Goal: Task Accomplishment & Management: Complete application form

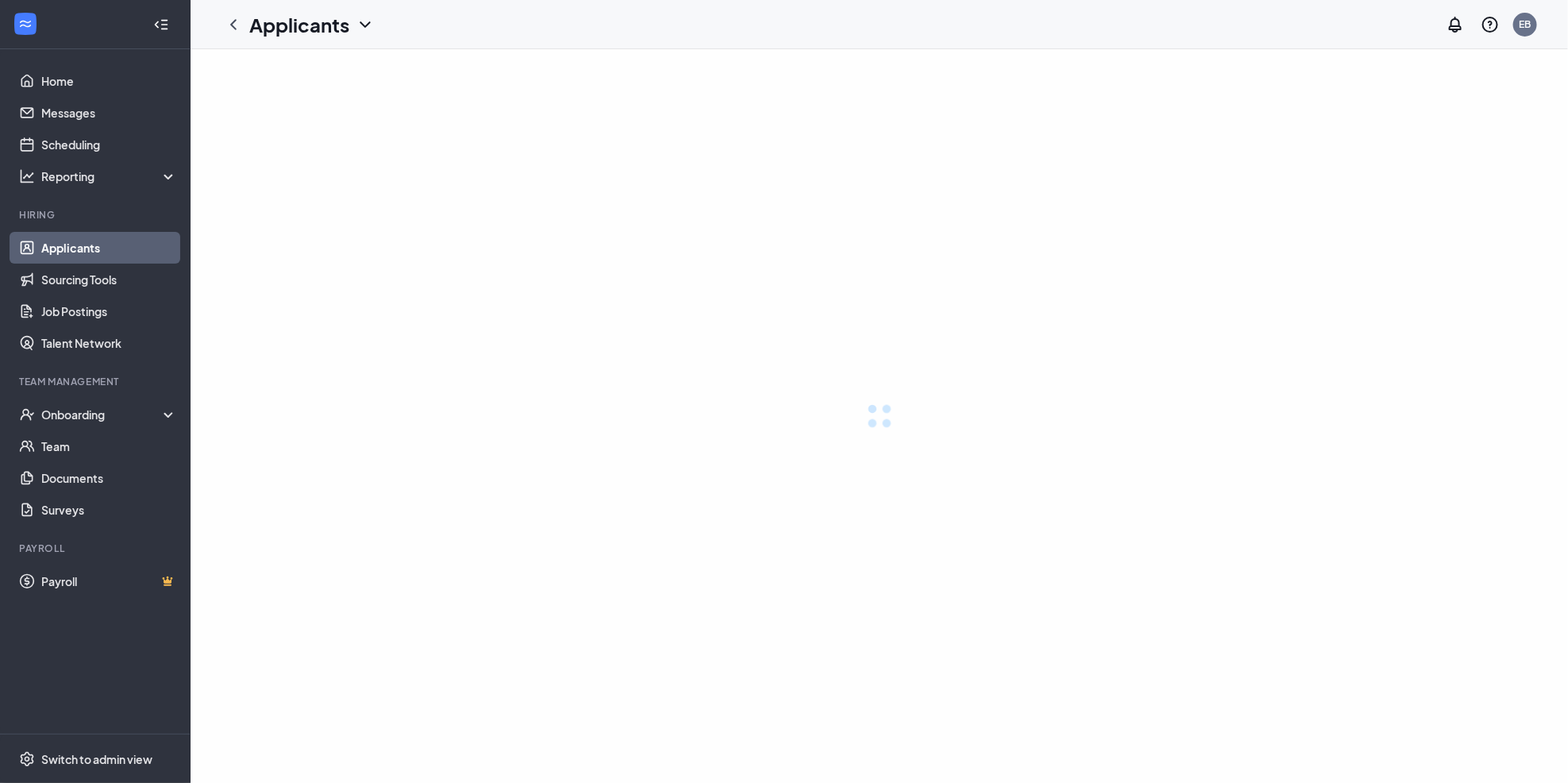
click at [452, 219] on div at bounding box center [879, 416] width 1377 height 734
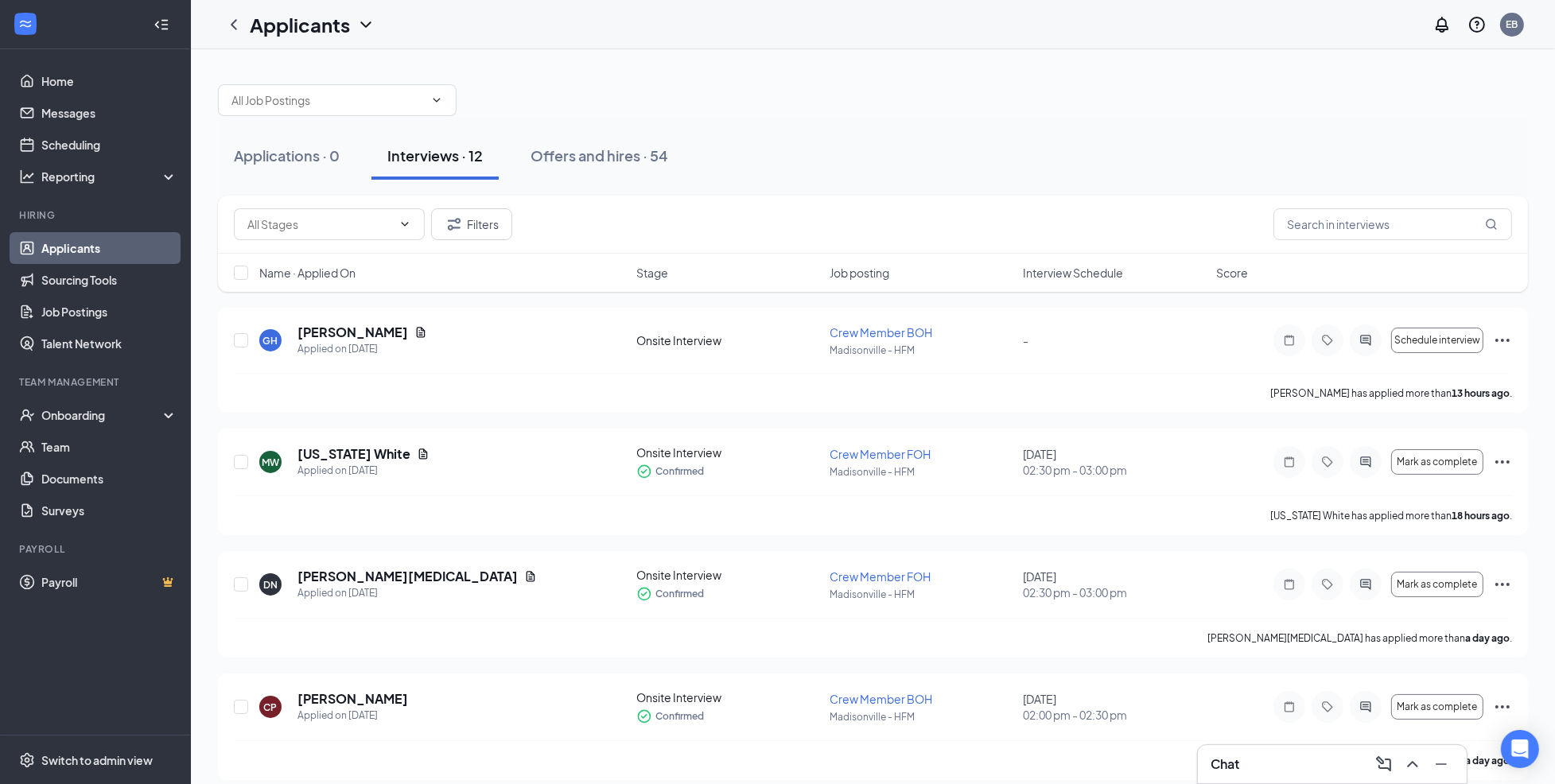
click at [1041, 265] on span "Interview Schedule" at bounding box center [1073, 273] width 101 height 16
click at [1096, 274] on span "Interview Schedule" at bounding box center [1073, 273] width 101 height 16
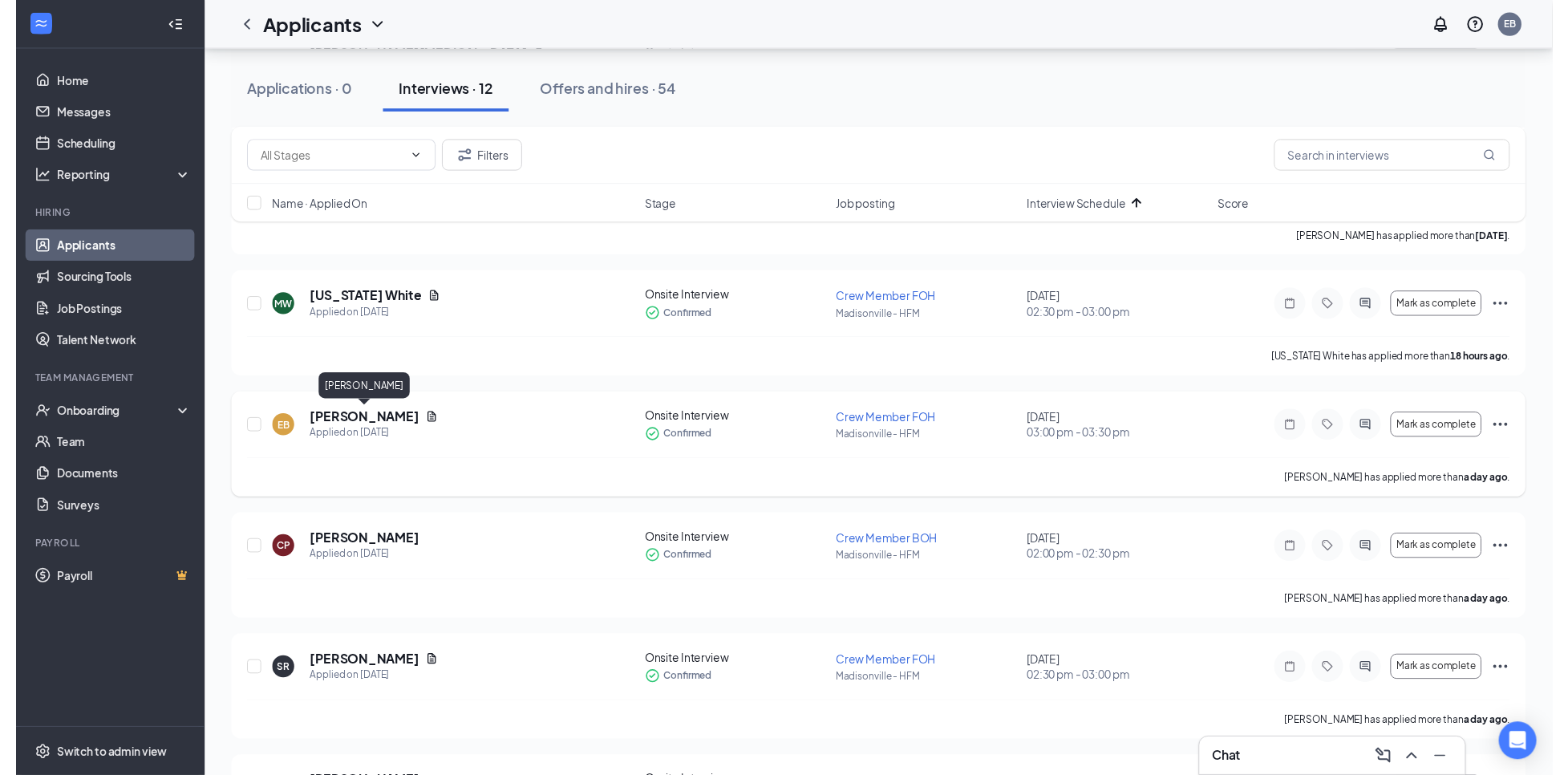
scroll to position [409, 0]
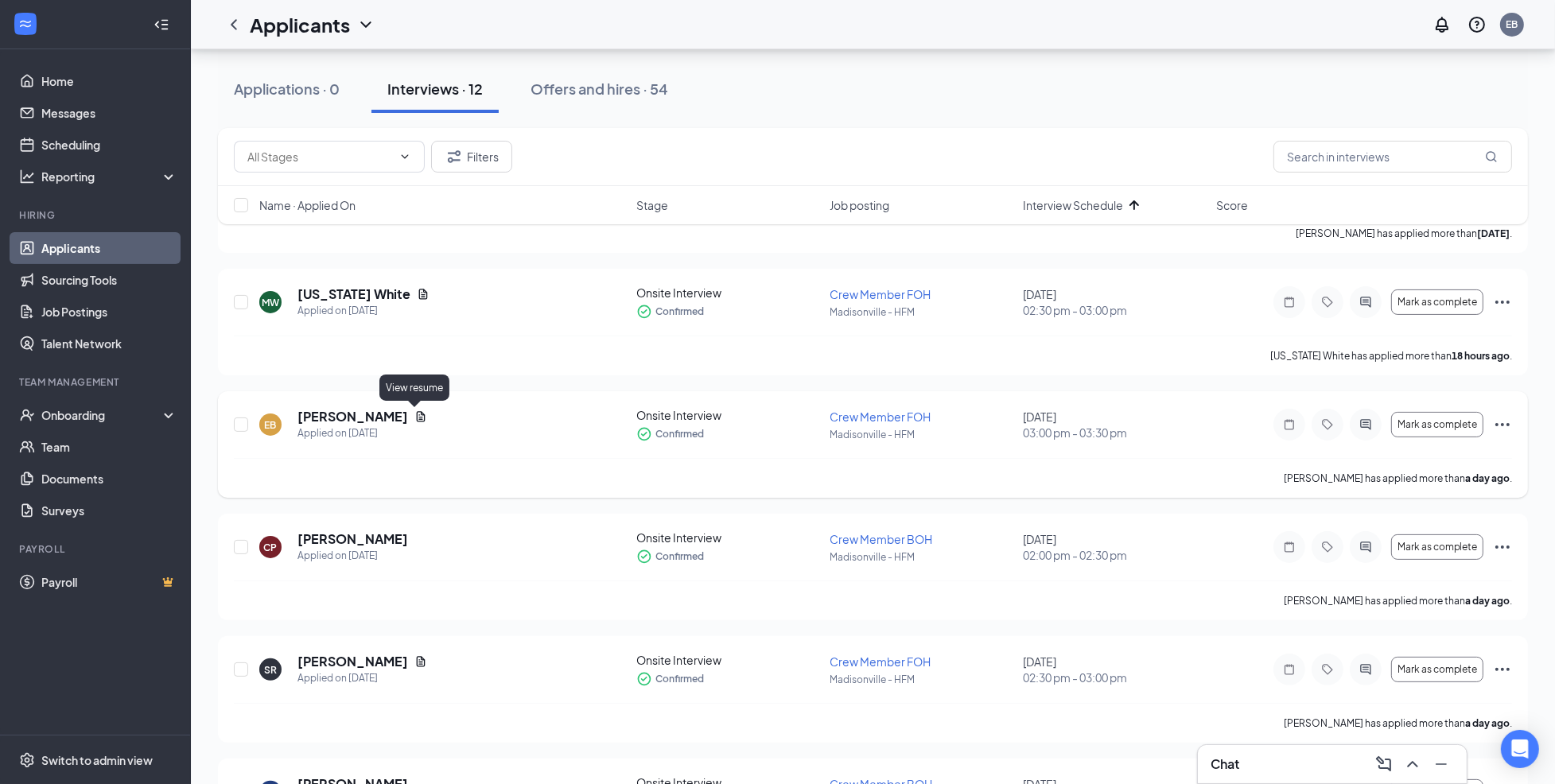
click at [415, 416] on icon "Document" at bounding box center [421, 416] width 13 height 13
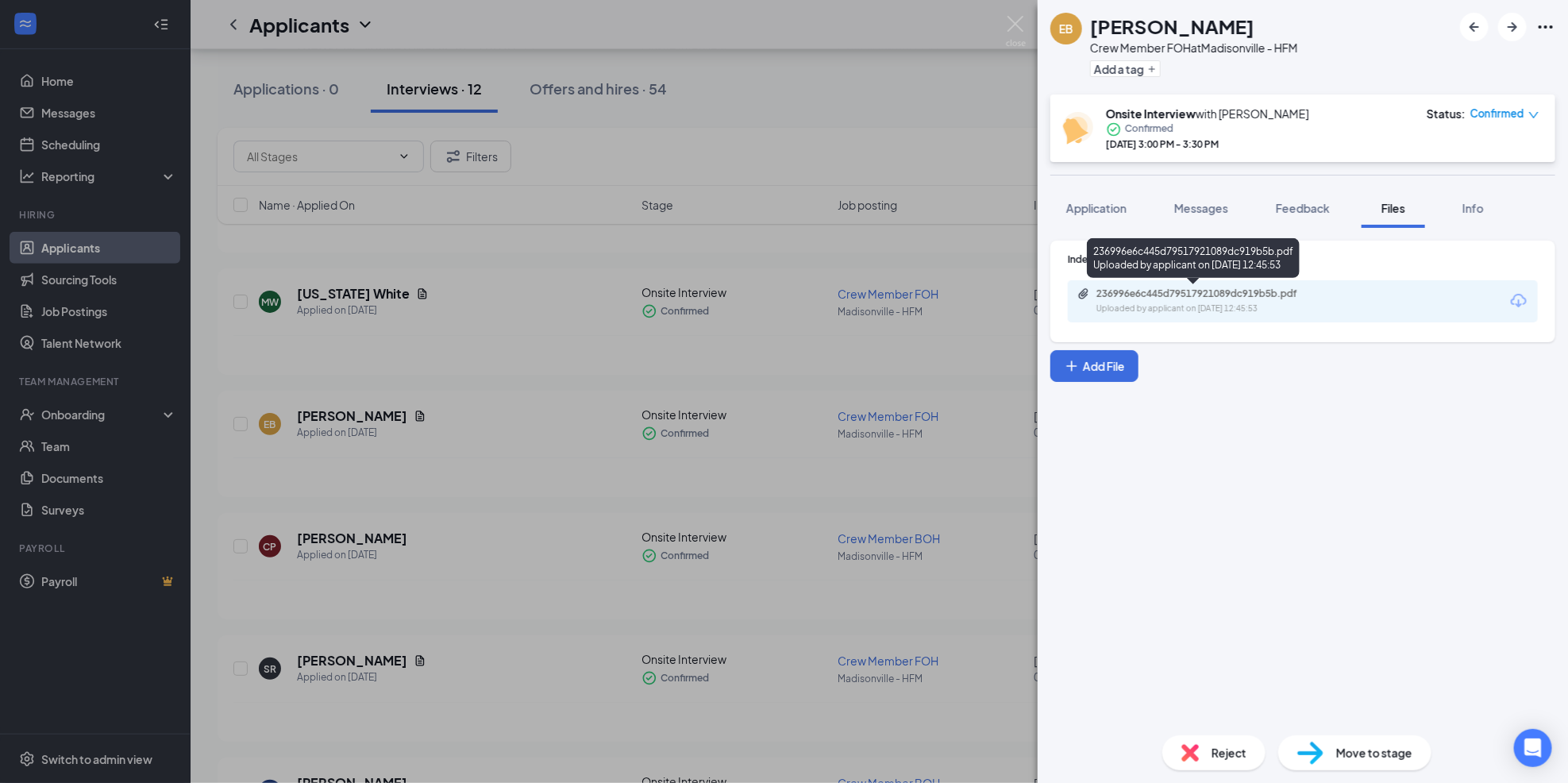
click at [1274, 299] on div "236996e6c445d79517921089dc919b5b.pdf Uploaded by applicant on [DATE] 12:45:53" at bounding box center [1206, 301] width 258 height 28
click at [1011, 23] on img at bounding box center [1016, 32] width 20 height 31
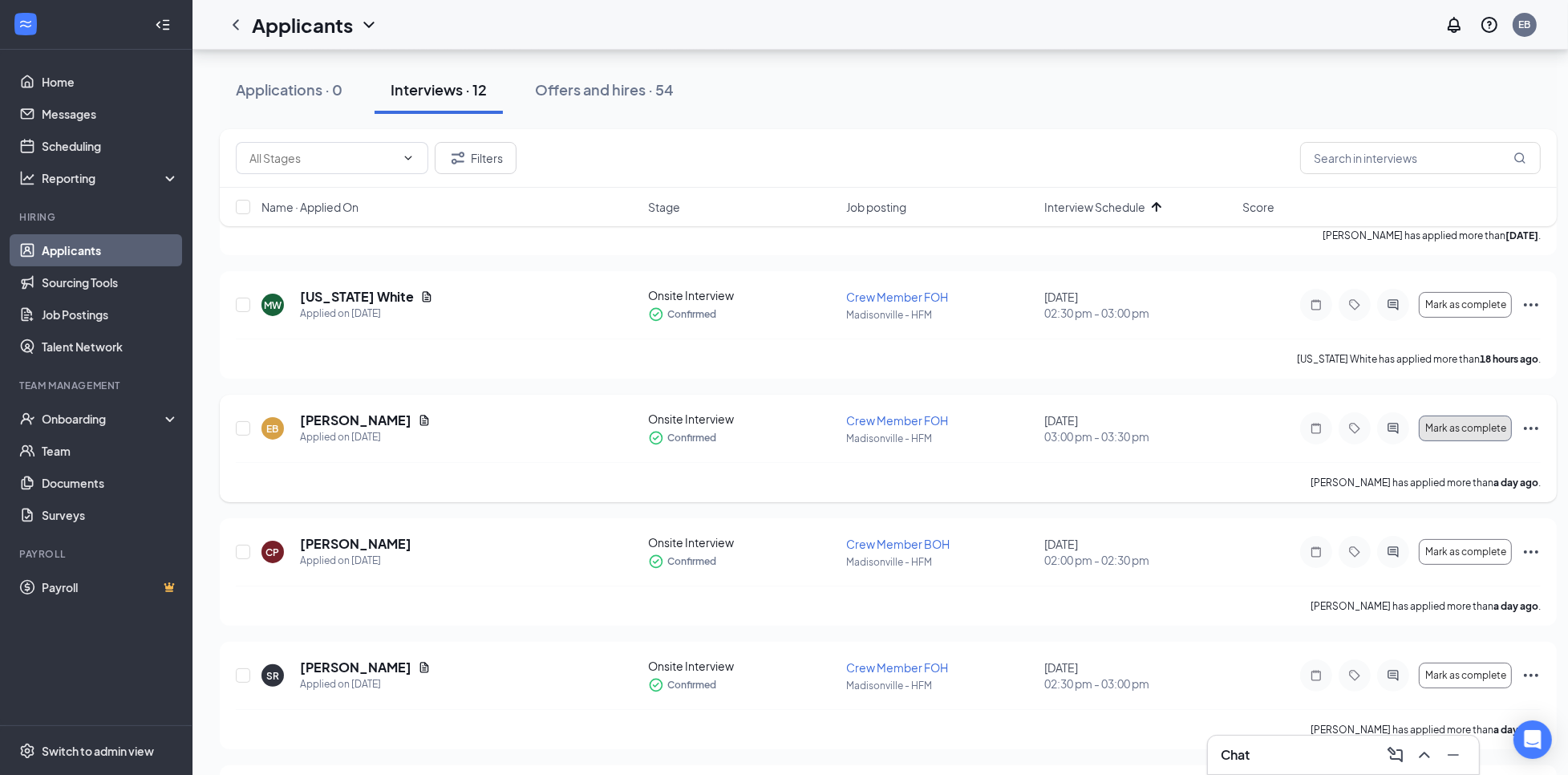
click at [1462, 424] on span "Mark as complete" at bounding box center [1466, 428] width 81 height 11
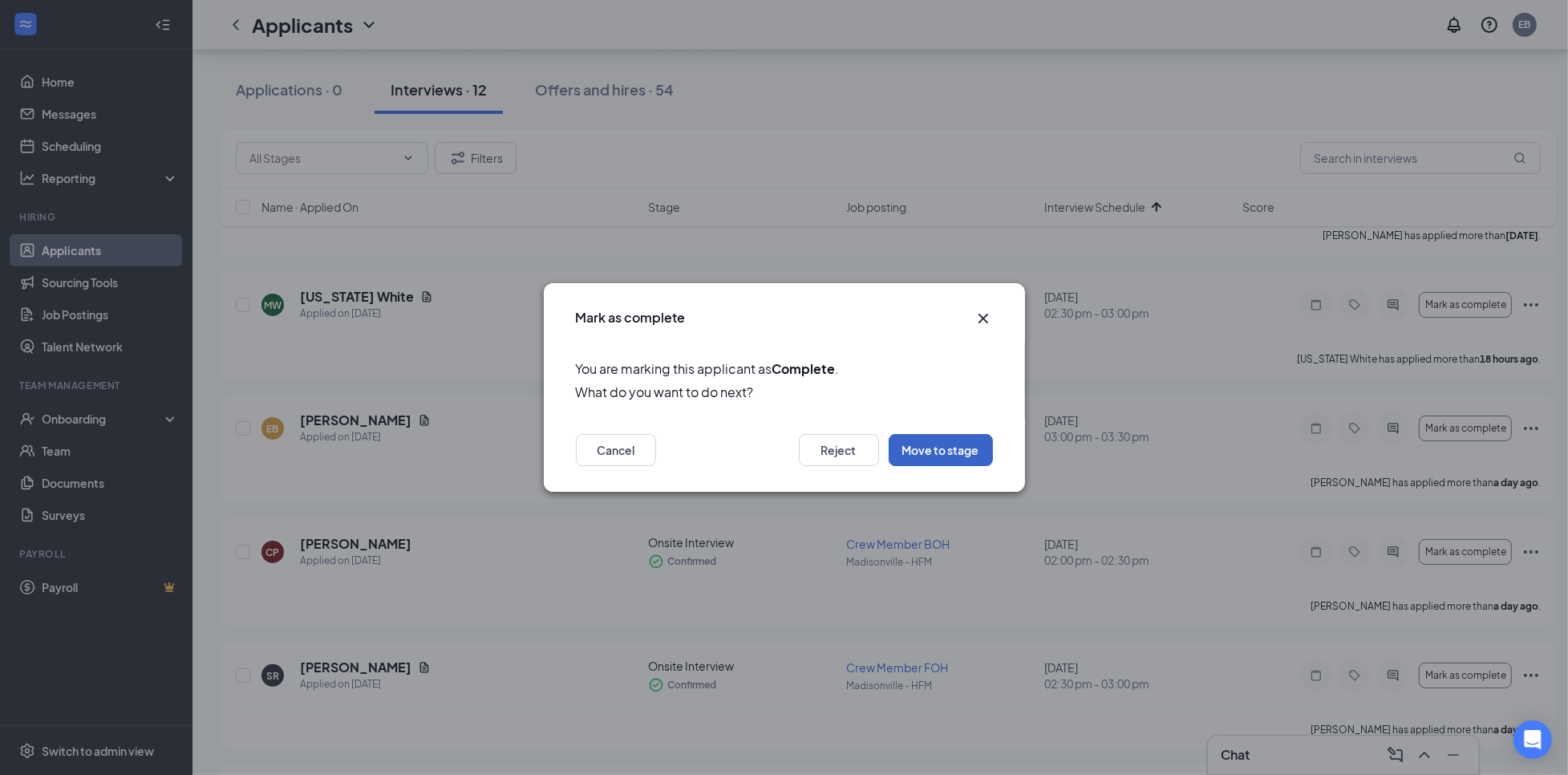
click at [935, 444] on button "Move to stage" at bounding box center [941, 449] width 104 height 32
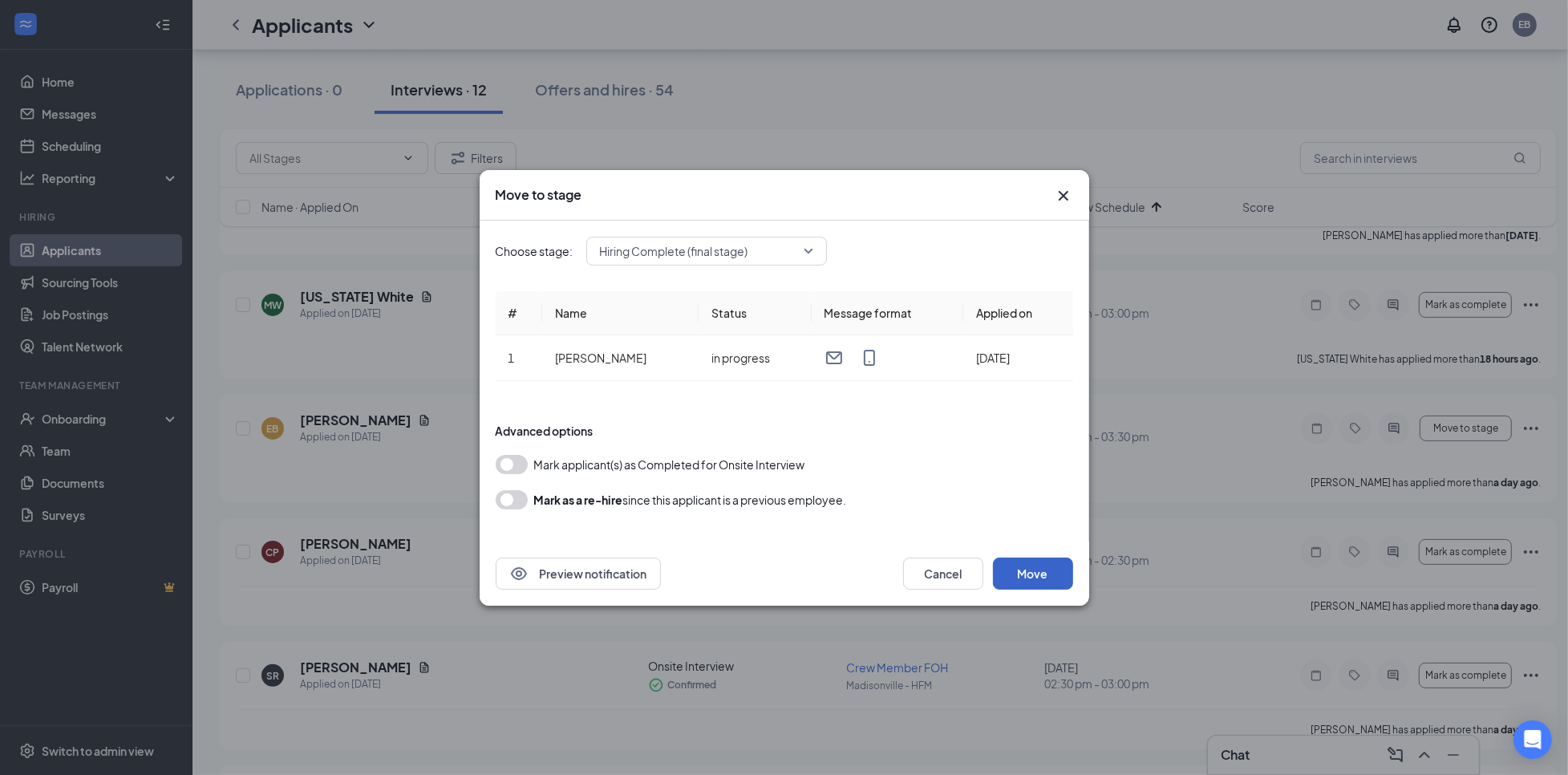
click at [1026, 581] on button "Move" at bounding box center [1034, 573] width 80 height 32
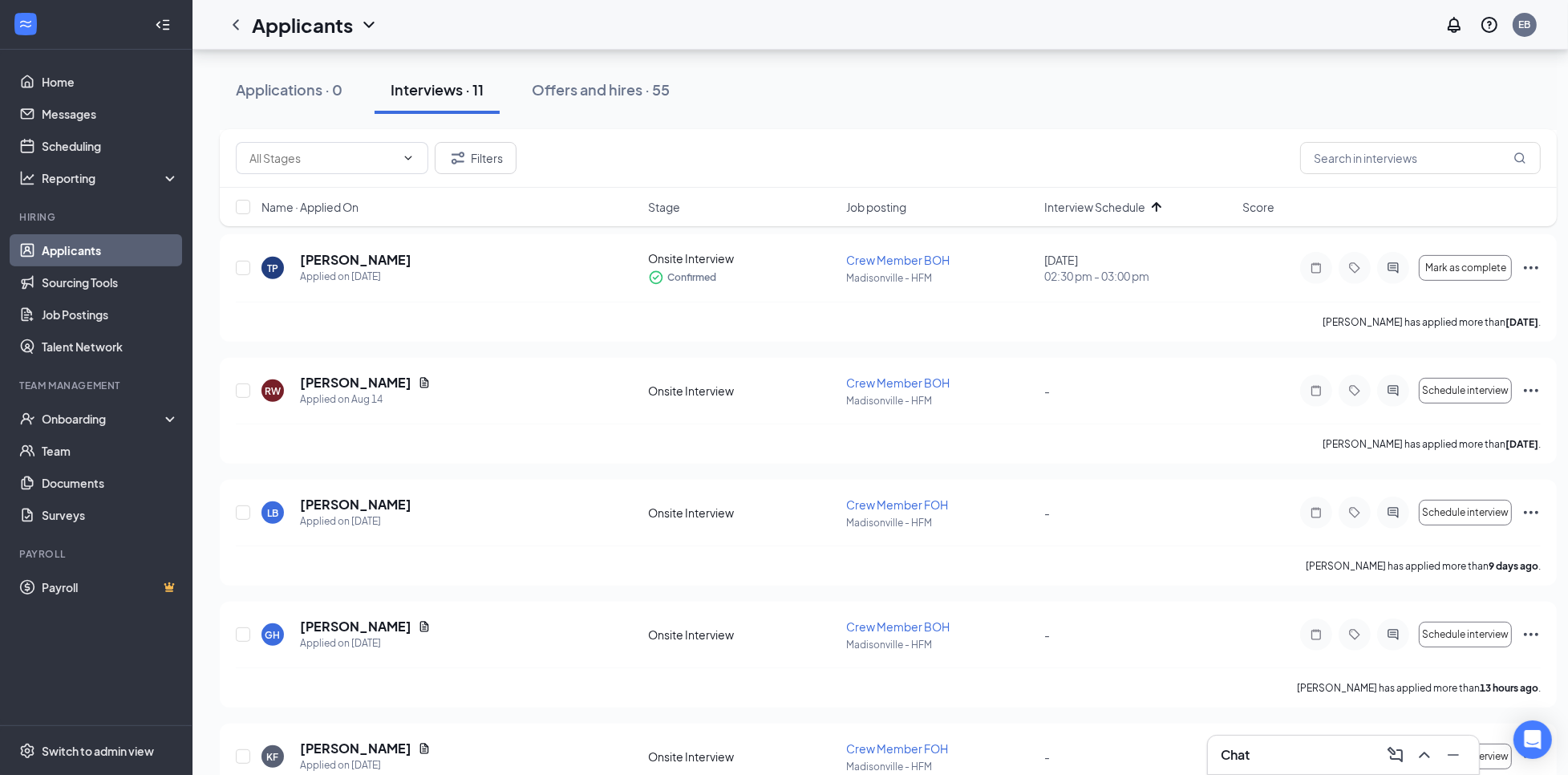
scroll to position [845, 0]
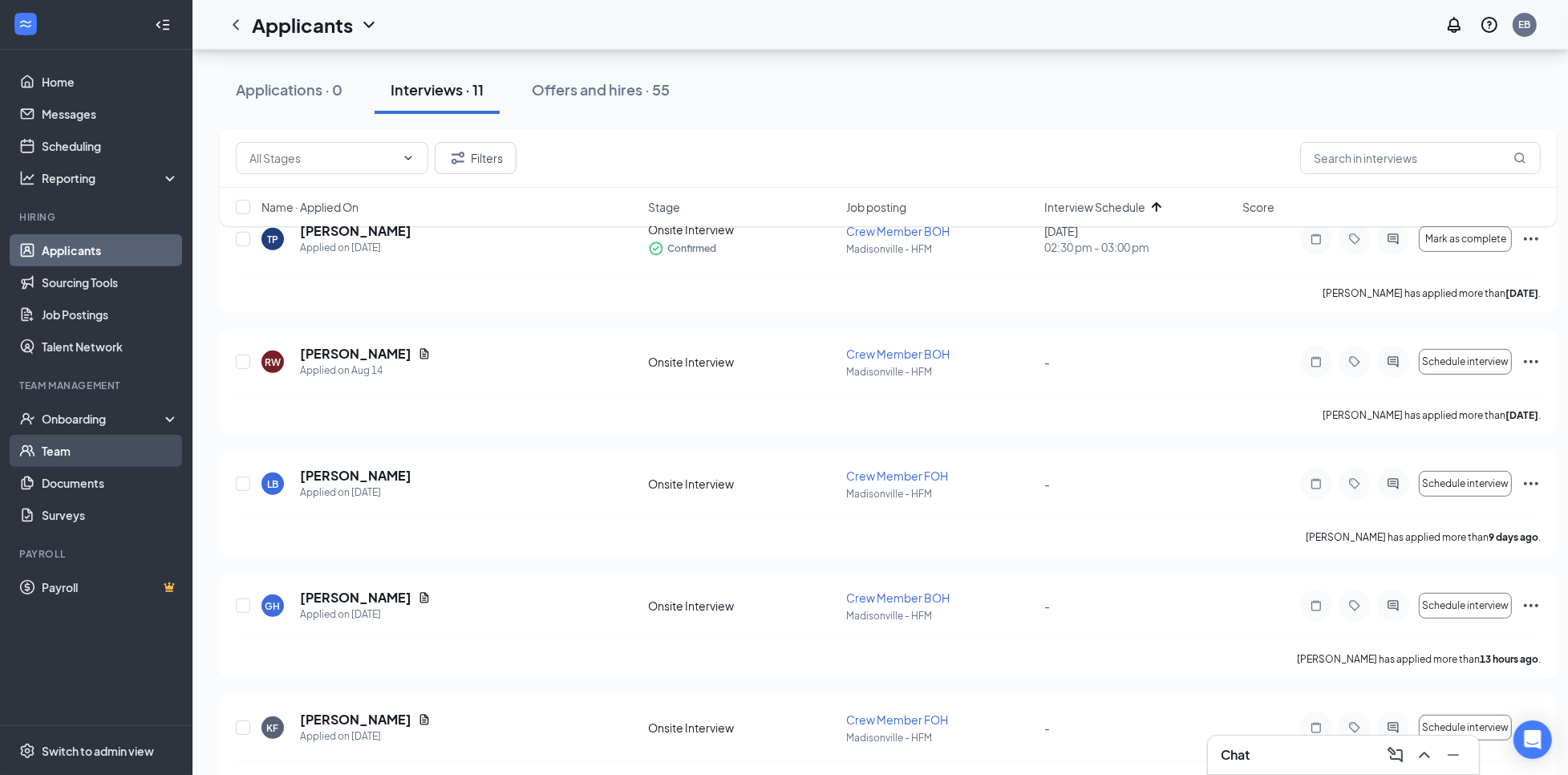
click at [45, 441] on link "Team" at bounding box center [110, 450] width 137 height 32
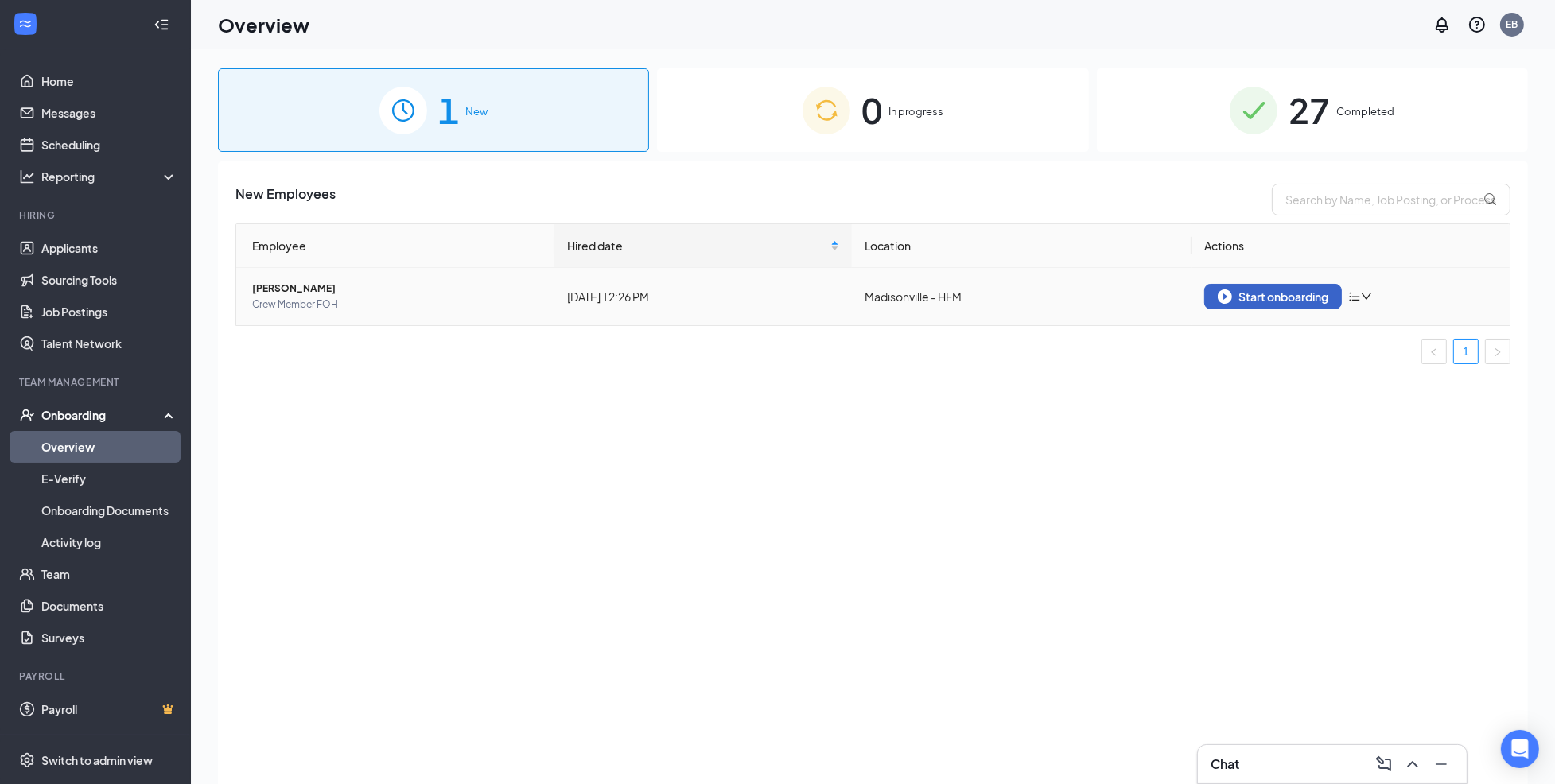
click at [1224, 292] on img "button" at bounding box center [1225, 297] width 14 height 14
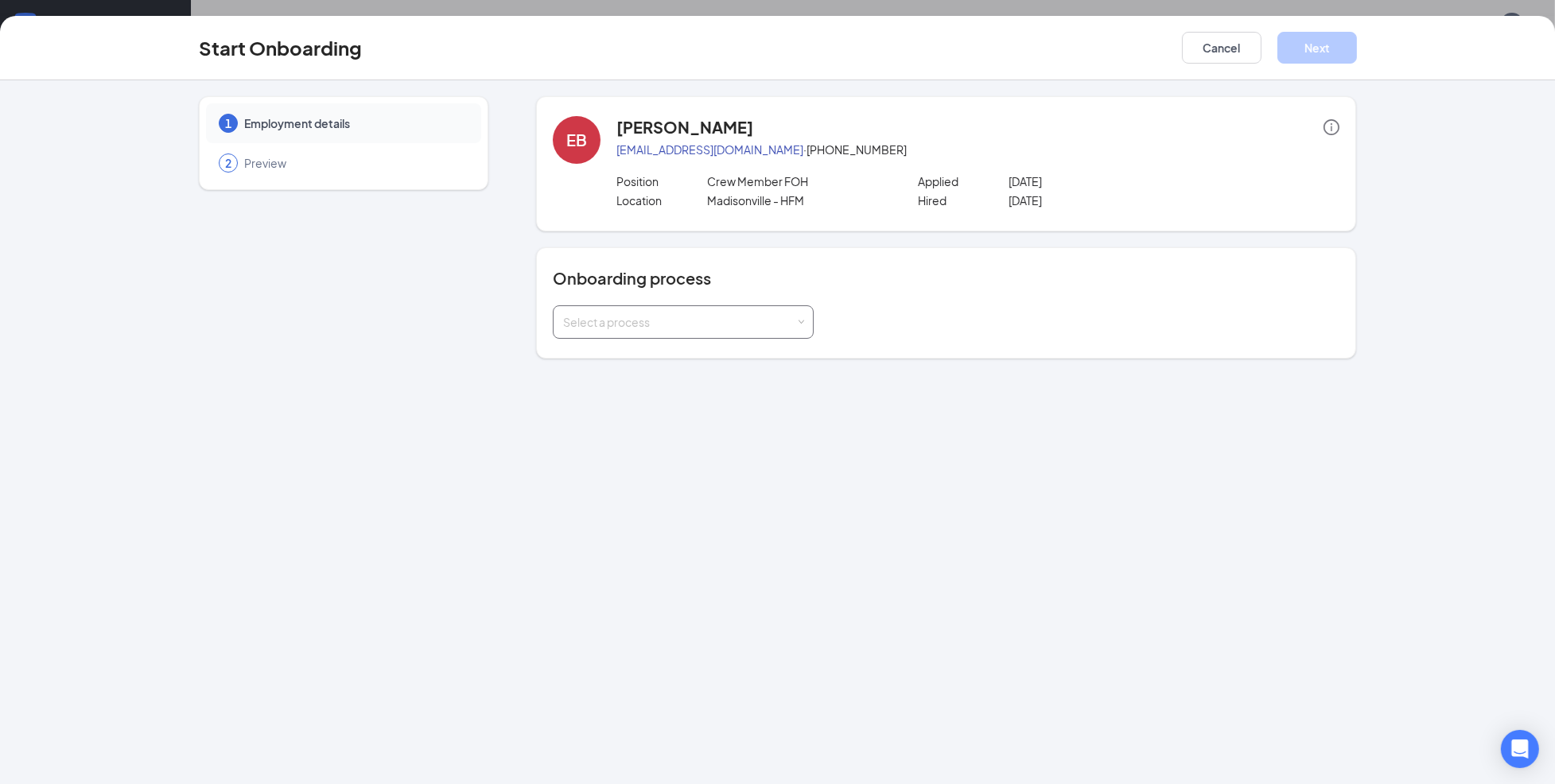
click at [615, 327] on div "Select a process" at bounding box center [679, 322] width 233 height 16
click at [725, 383] on li "Team Member Onboarding" at bounding box center [684, 386] width 261 height 29
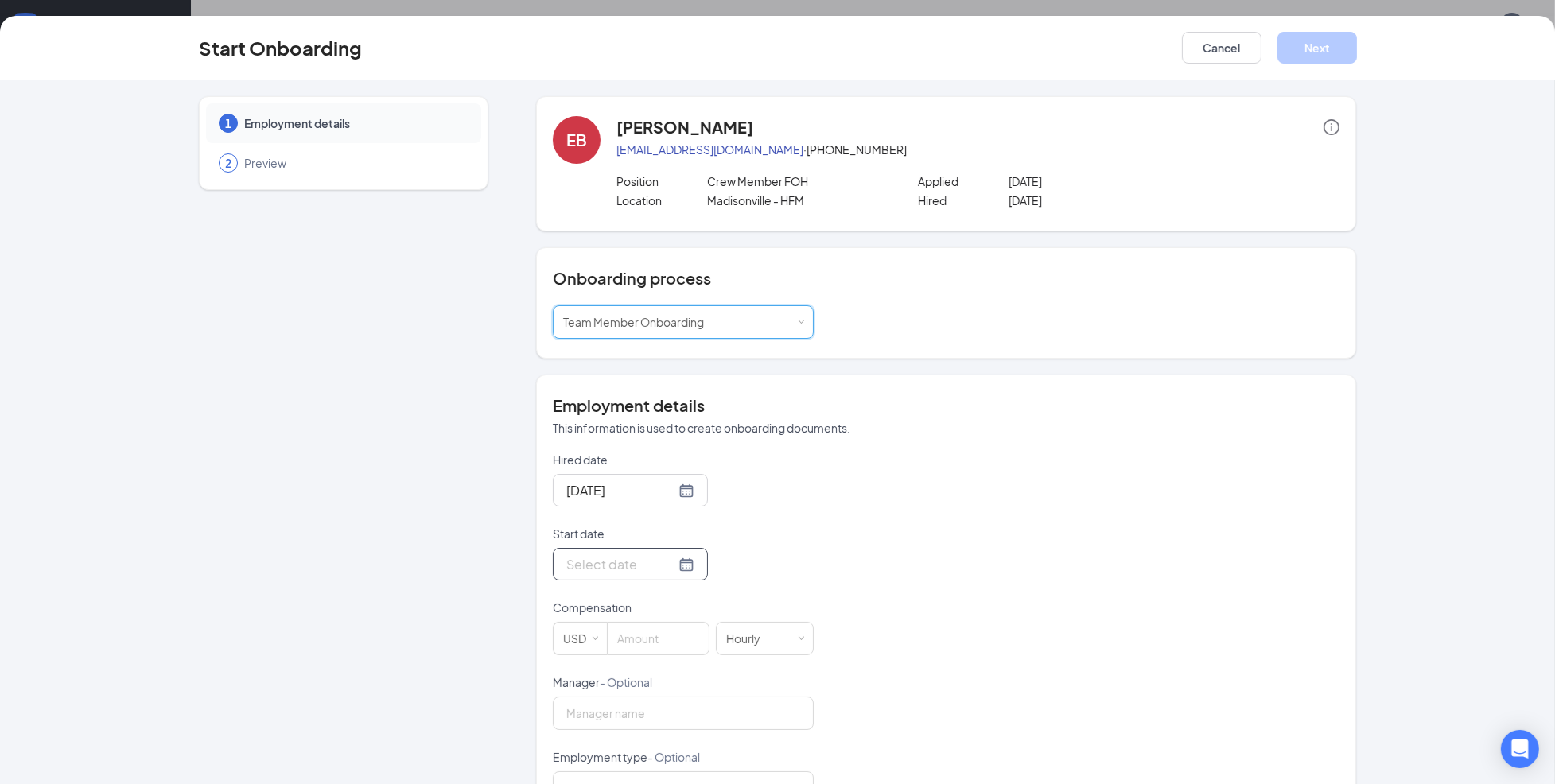
click at [645, 563] on input "Start date" at bounding box center [620, 564] width 109 height 20
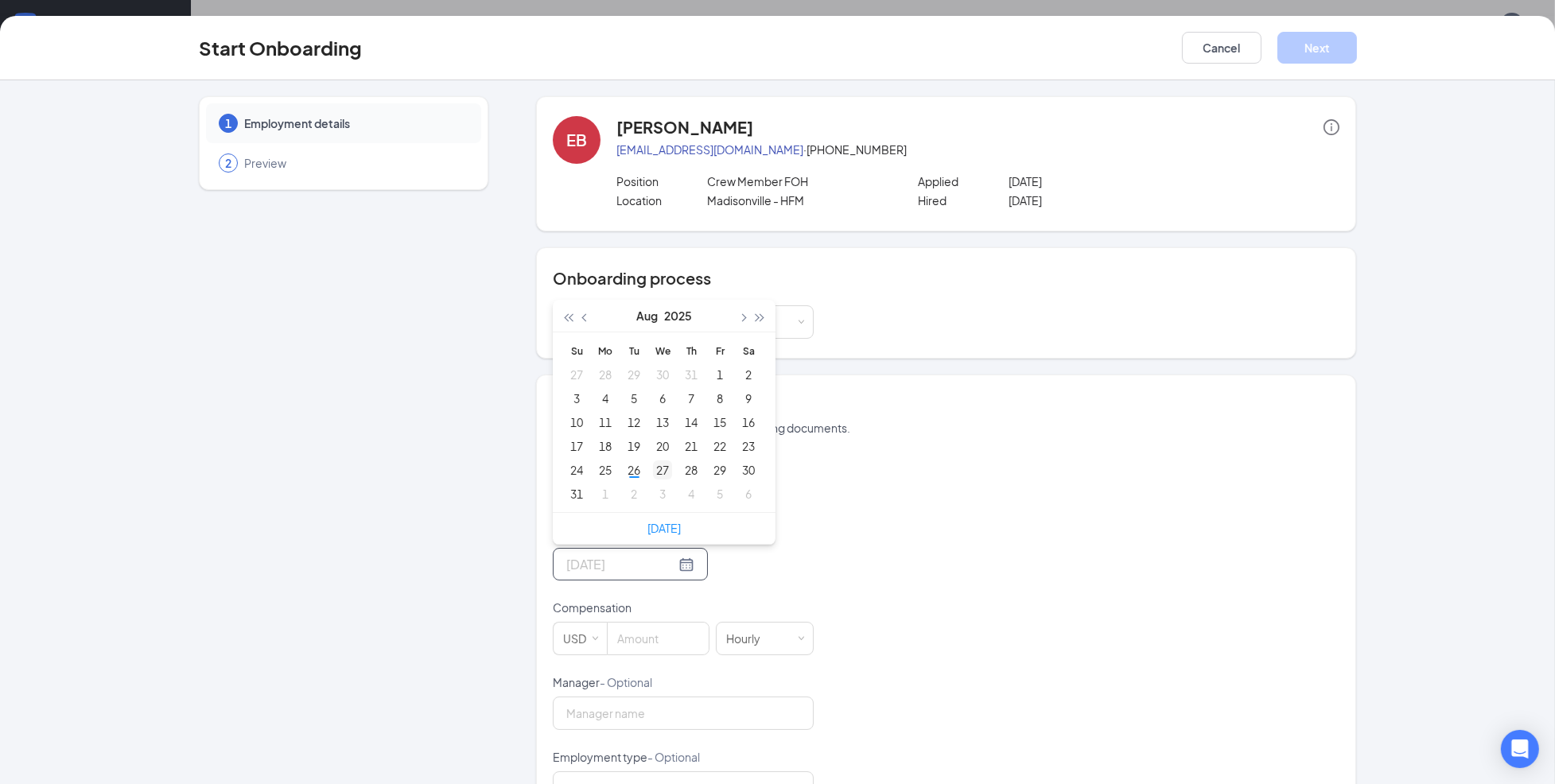
type input "Aug 27, 2025"
click at [653, 472] on div "27" at bounding box center [662, 470] width 19 height 19
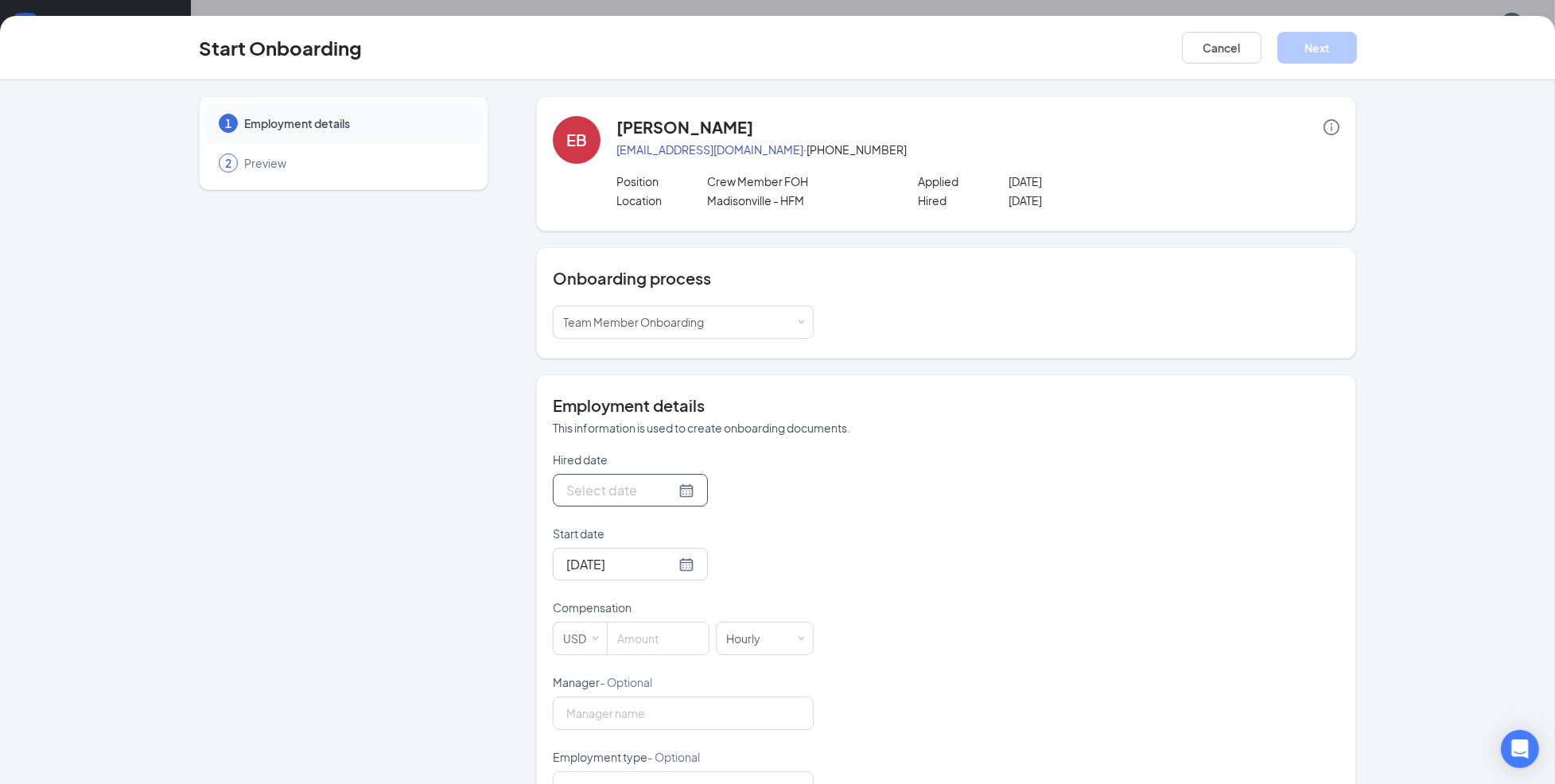
click at [665, 490] on div at bounding box center [629, 491] width 128 height 20
type input "Aug 27, 2025"
click at [653, 678] on div "27" at bounding box center [662, 680] width 19 height 19
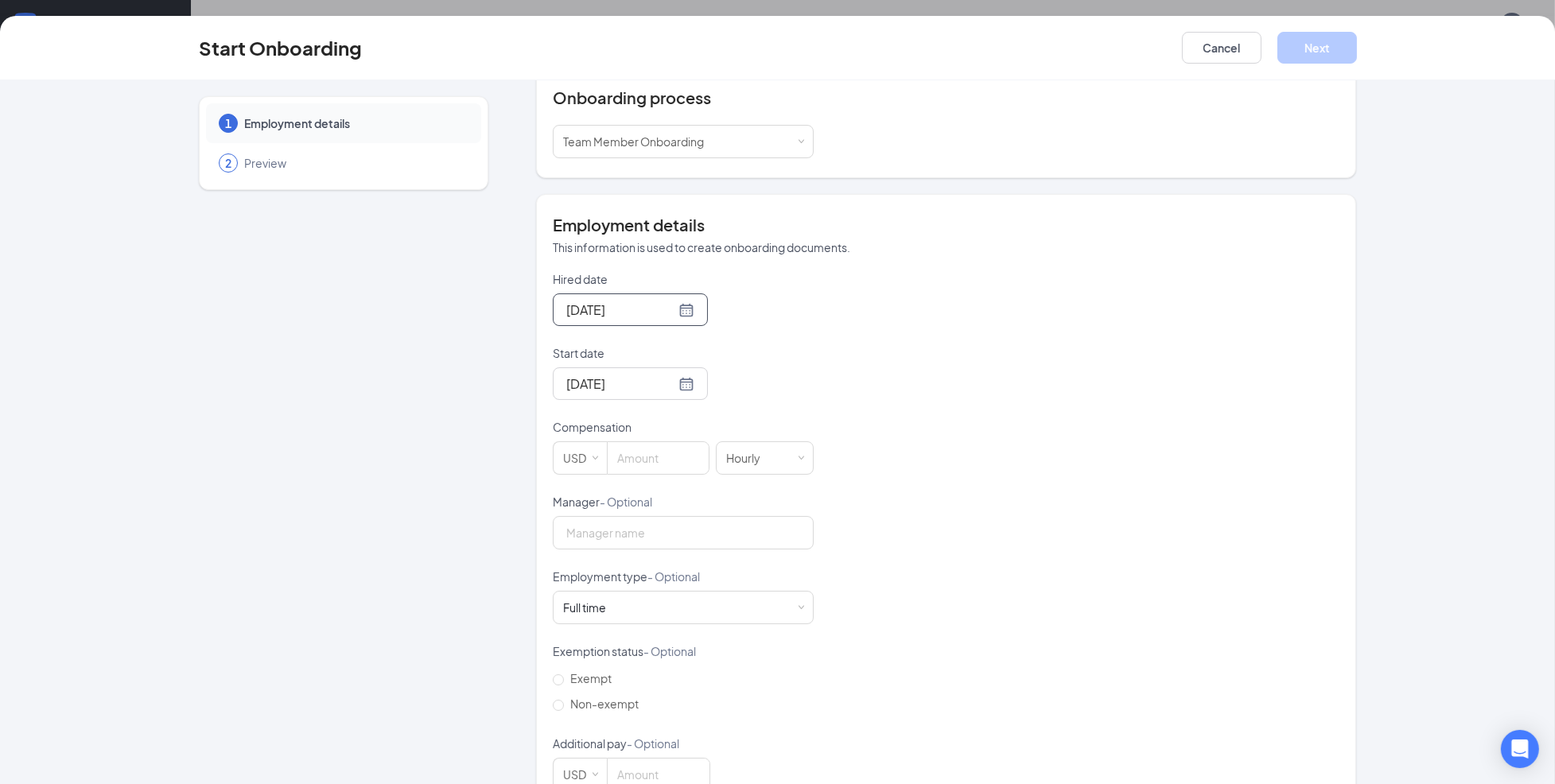
scroll to position [181, 0]
click at [653, 471] on input at bounding box center [658, 457] width 101 height 32
type input "12"
click at [614, 523] on input "Manager - Optional" at bounding box center [684, 531] width 261 height 33
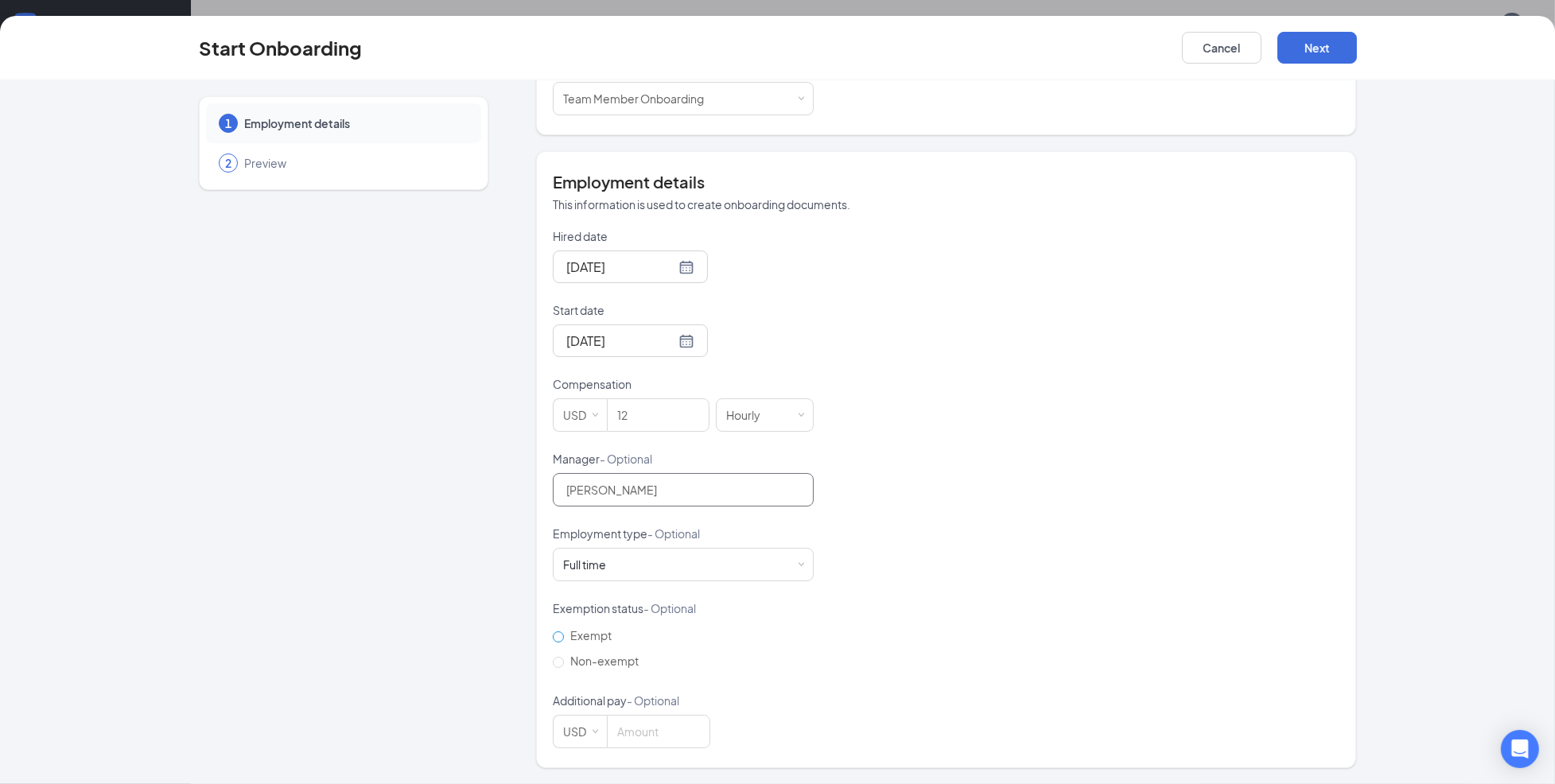
type input "Ethan Bradshaw"
click at [568, 635] on span "Exempt" at bounding box center [591, 636] width 54 height 14
click at [564, 635] on input "Exempt" at bounding box center [559, 636] width 11 height 11
radio input "true"
click at [568, 663] on span "Non-exempt" at bounding box center [605, 661] width 82 height 14
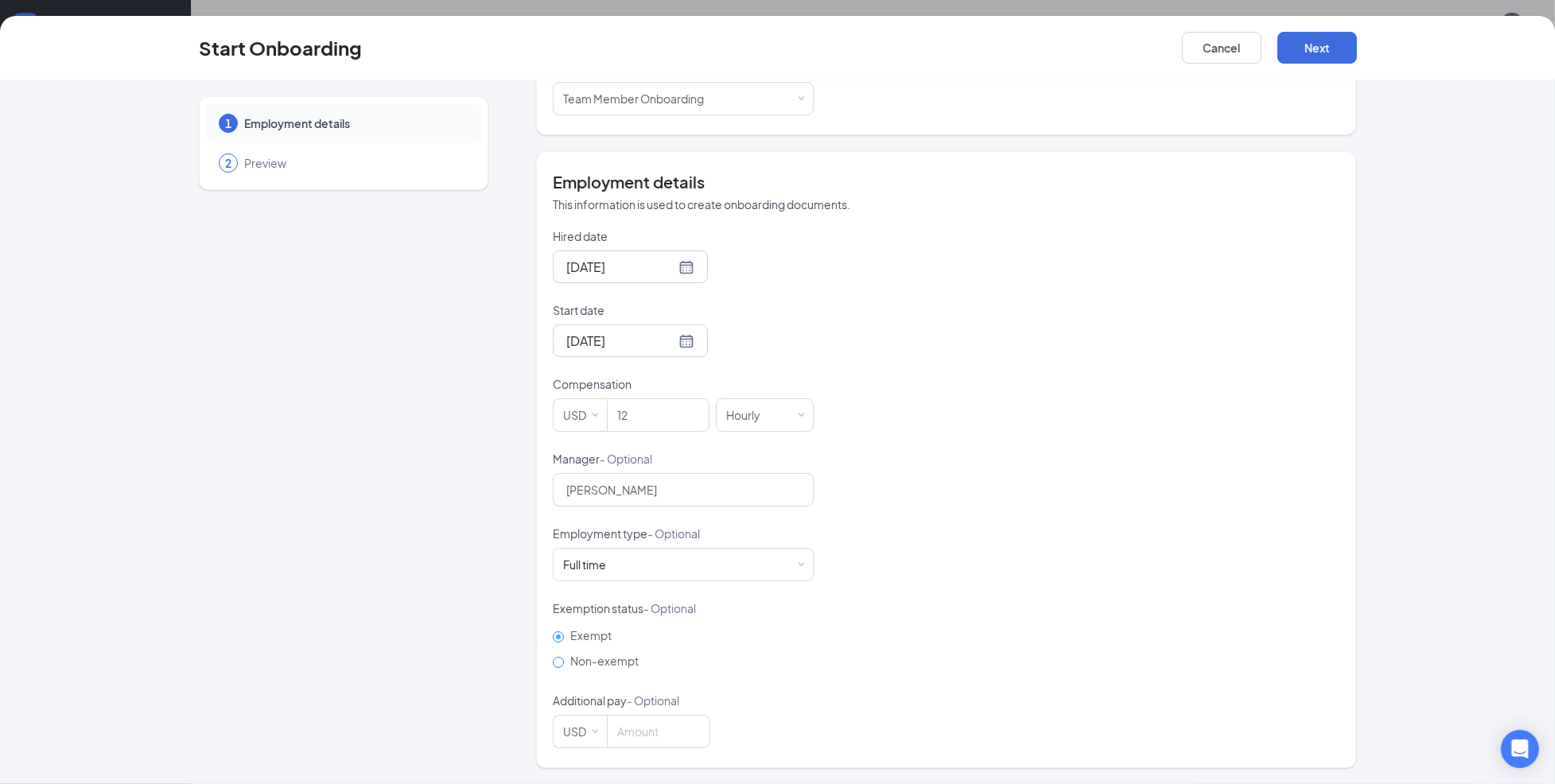
click at [564, 663] on input "Non-exempt" at bounding box center [559, 663] width 11 height 11
radio input "true"
radio input "false"
click at [1312, 43] on button "Next" at bounding box center [1318, 47] width 80 height 32
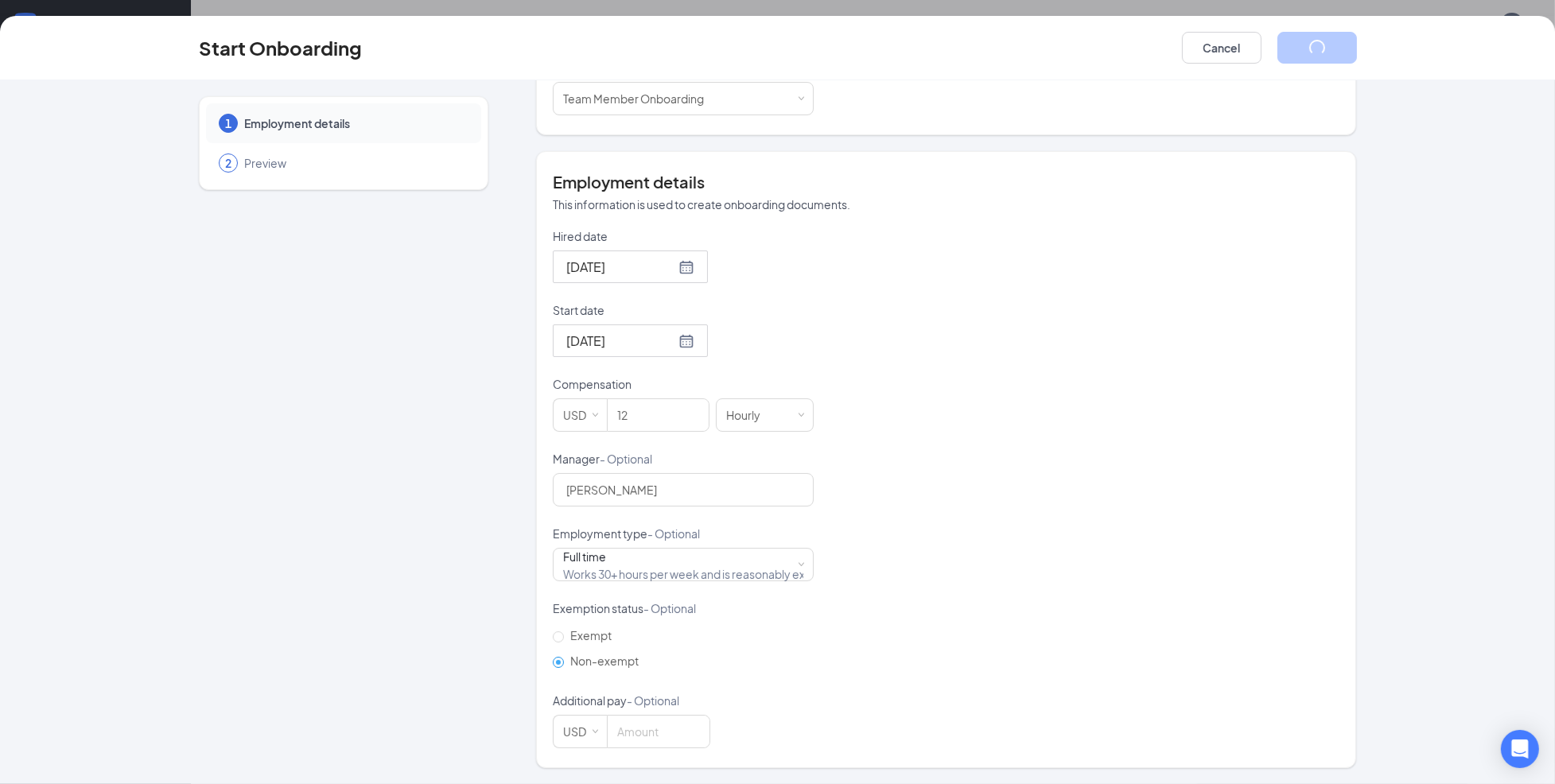
scroll to position [0, 0]
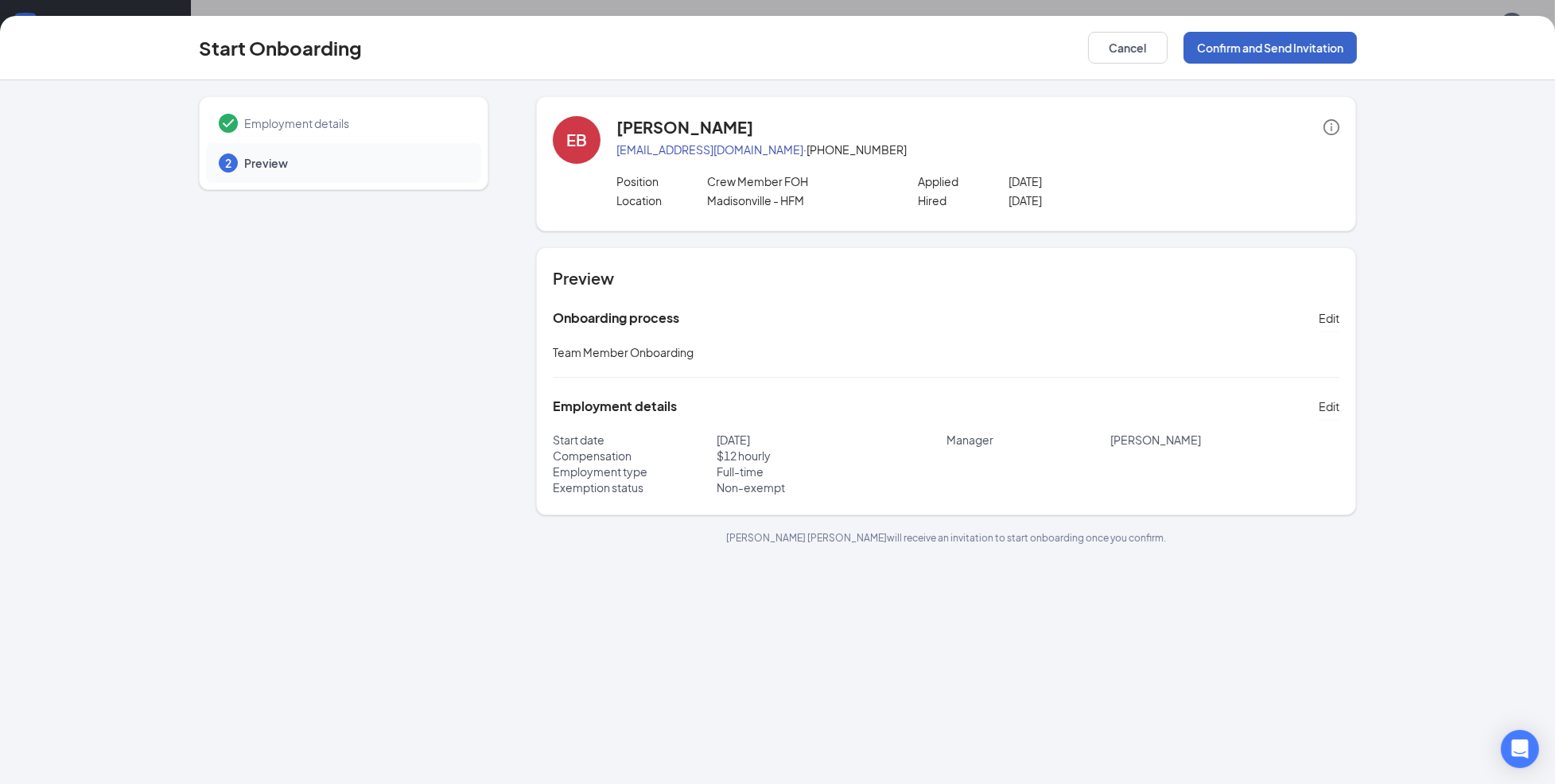
click at [1238, 49] on button "Confirm and Send Invitation" at bounding box center [1271, 47] width 174 height 32
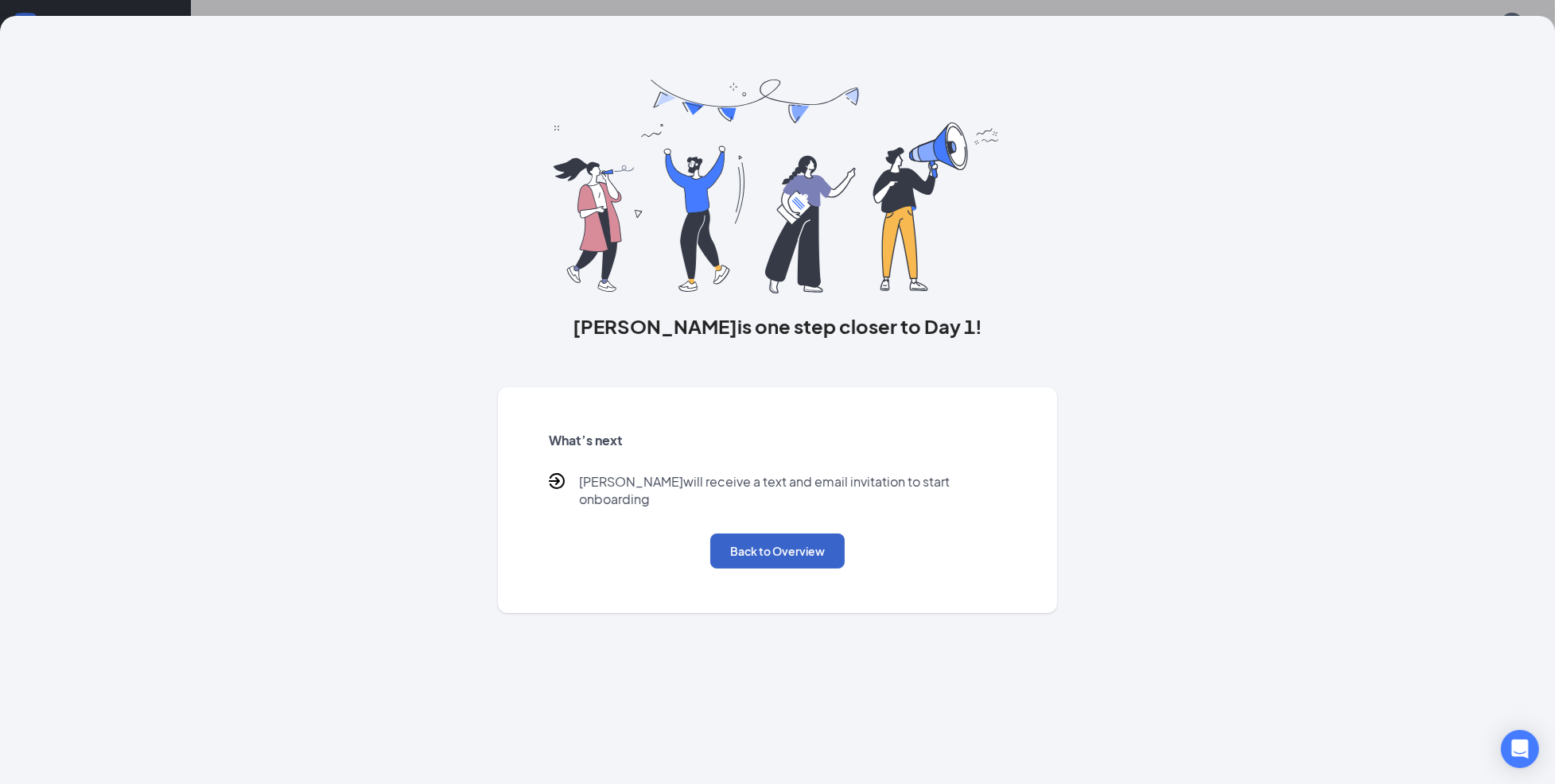
click at [794, 548] on button "Back to Overview" at bounding box center [777, 550] width 134 height 35
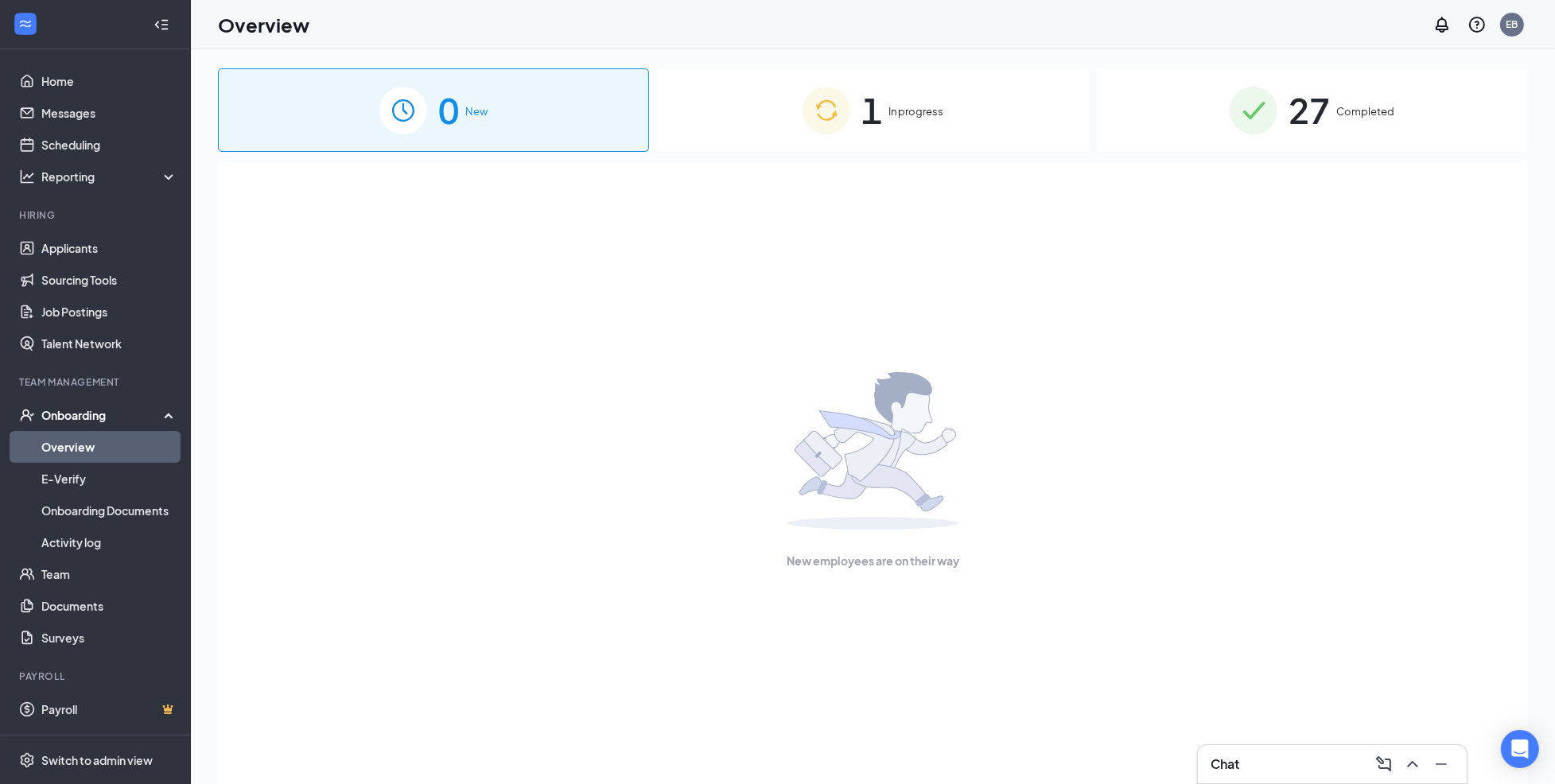
click at [897, 82] on div "1 In progress" at bounding box center [873, 110] width 431 height 83
